Goal: Task Accomplishment & Management: Manage account settings

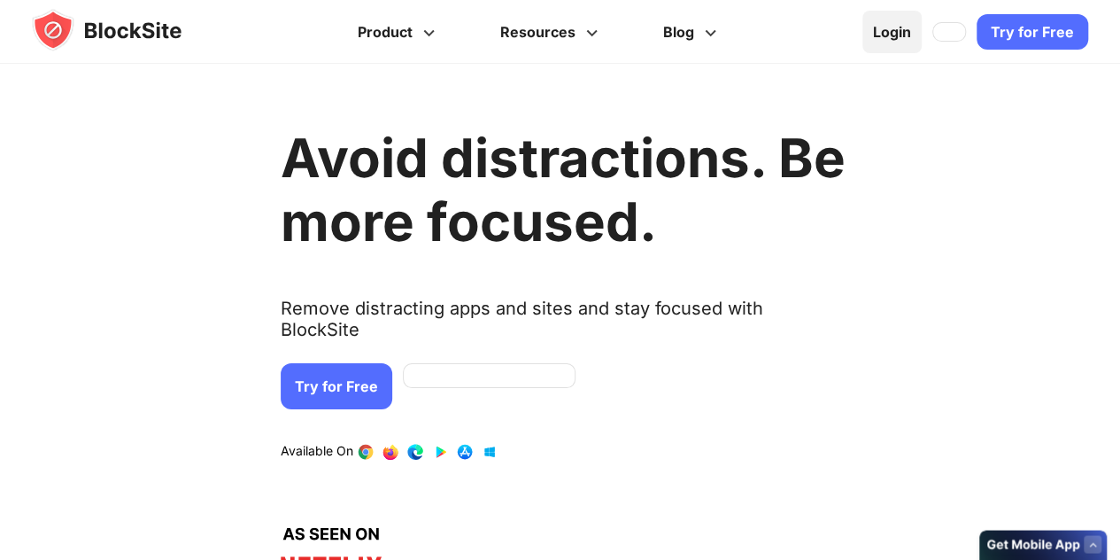
click at [899, 20] on link "Login" at bounding box center [892, 32] width 59 height 43
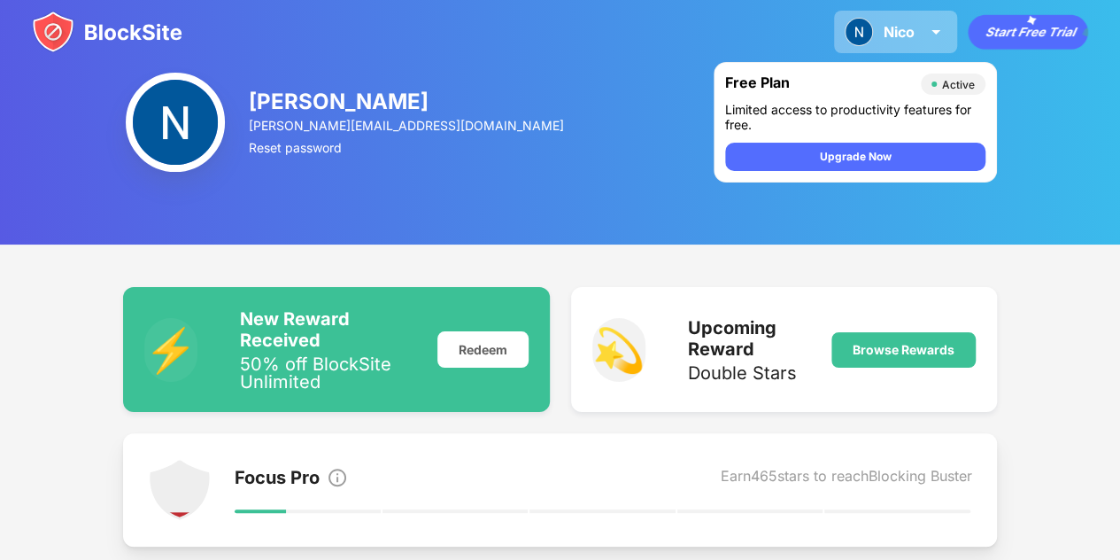
click at [870, 35] on img at bounding box center [859, 32] width 28 height 28
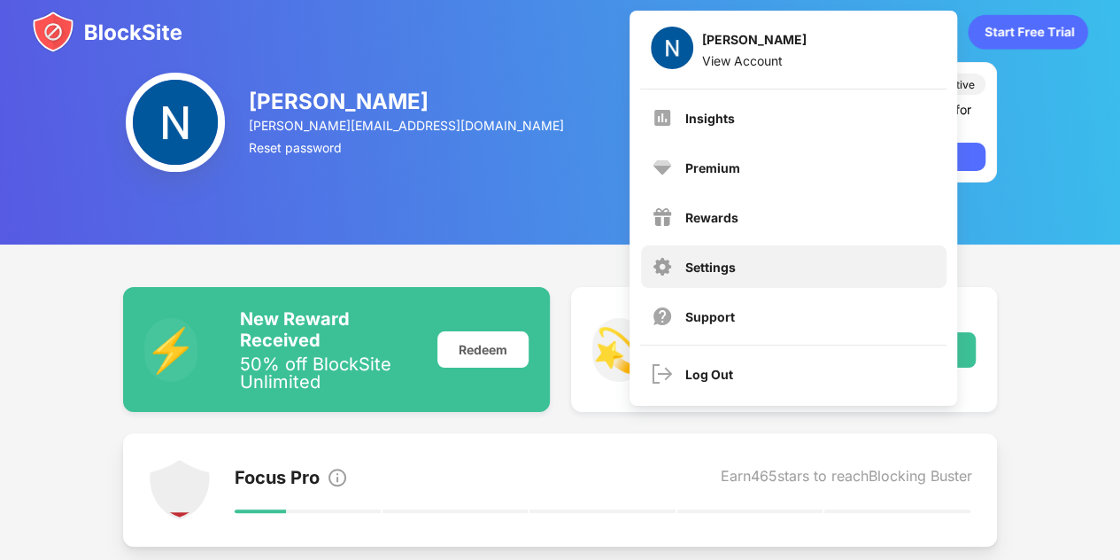
click at [717, 274] on div "Settings" at bounding box center [710, 266] width 50 height 15
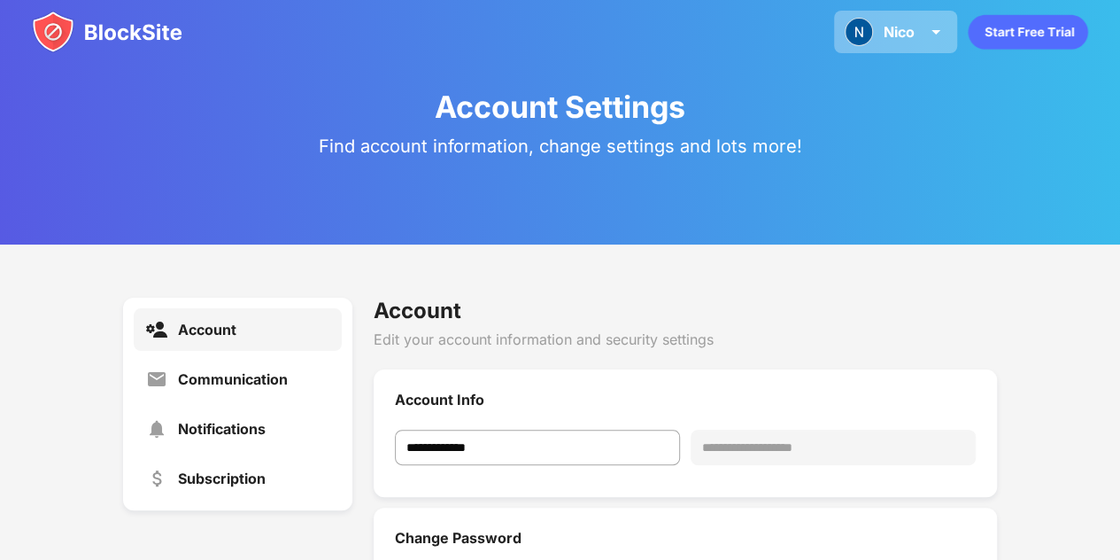
click at [905, 40] on div "[PERSON_NAME] View Account Insights Premium Rewards Settings Support Log Out" at bounding box center [895, 32] width 123 height 43
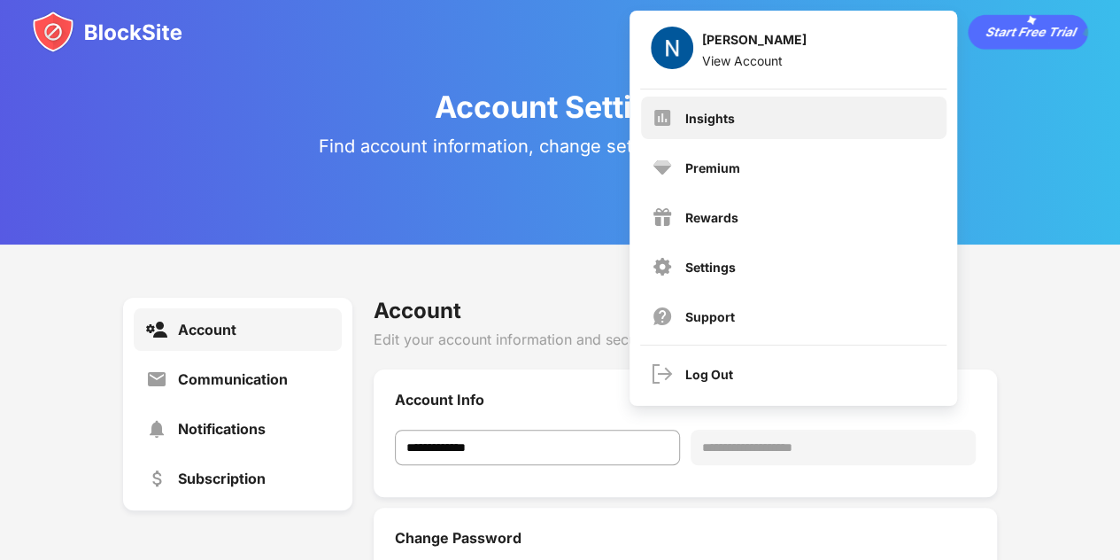
click at [747, 127] on div "Insights" at bounding box center [794, 118] width 306 height 43
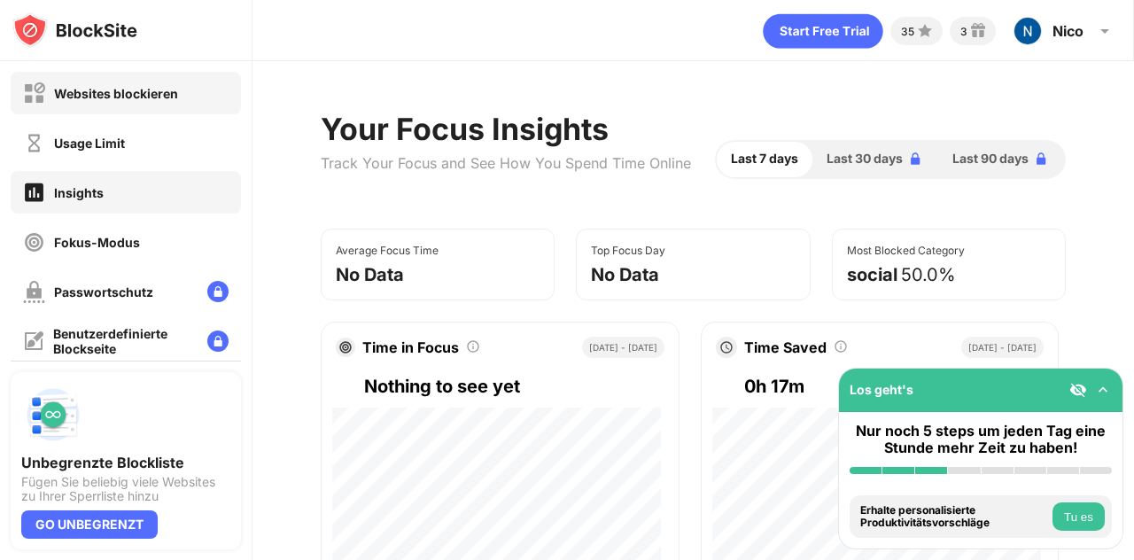
click at [135, 104] on div "Websites blockieren" at bounding box center [126, 93] width 230 height 43
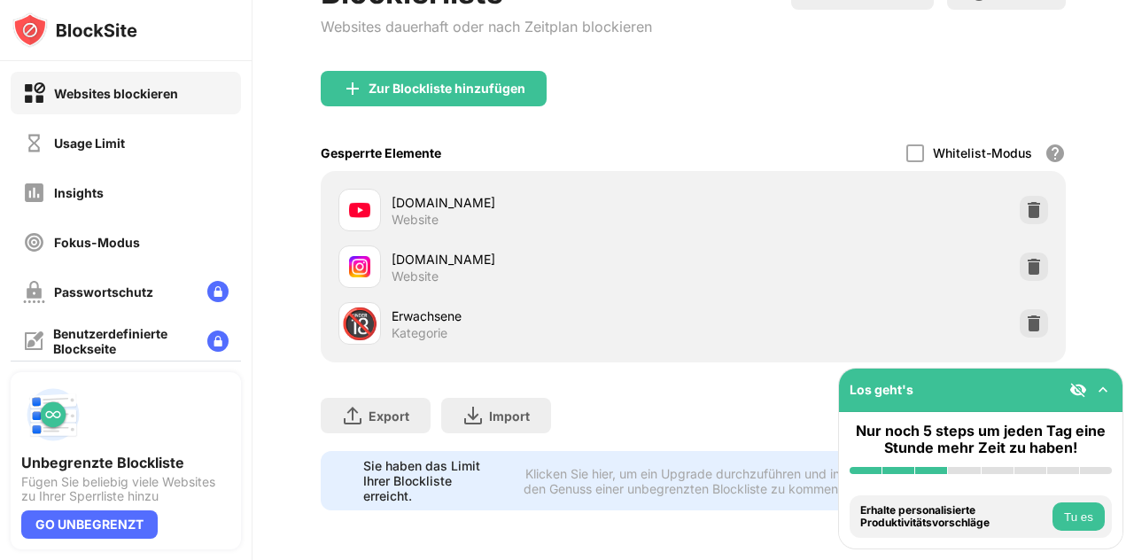
scroll to position [140, 0]
click at [1026, 208] on img at bounding box center [1034, 210] width 18 height 18
